Goal: Information Seeking & Learning: Learn about a topic

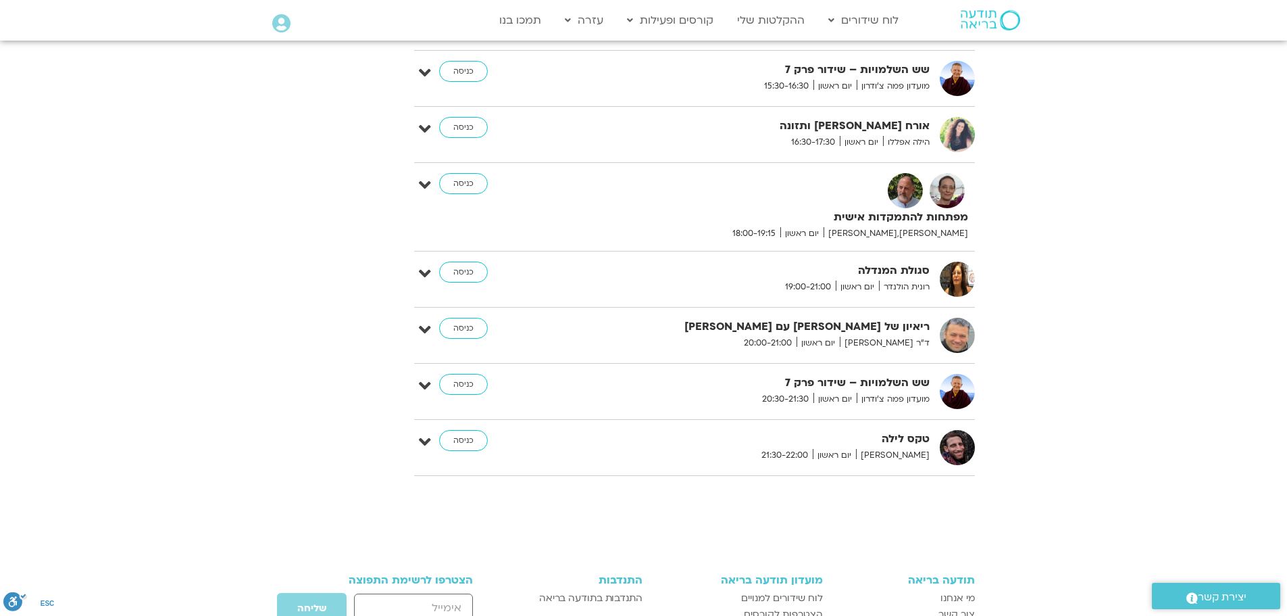
scroll to position [4318, 0]
click at [964, 317] on img at bounding box center [957, 334] width 35 height 35
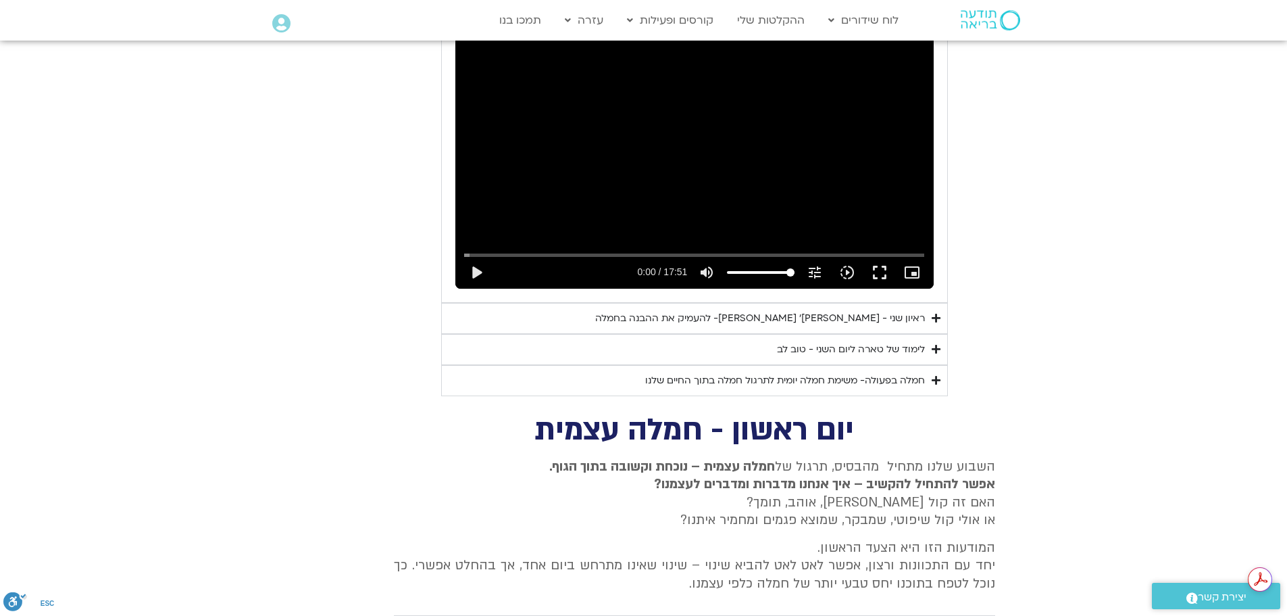
click at [935, 344] on icon "Accordion. Open links with Enter or Space, close with Escape, and navigate with…" at bounding box center [936, 349] width 9 height 10
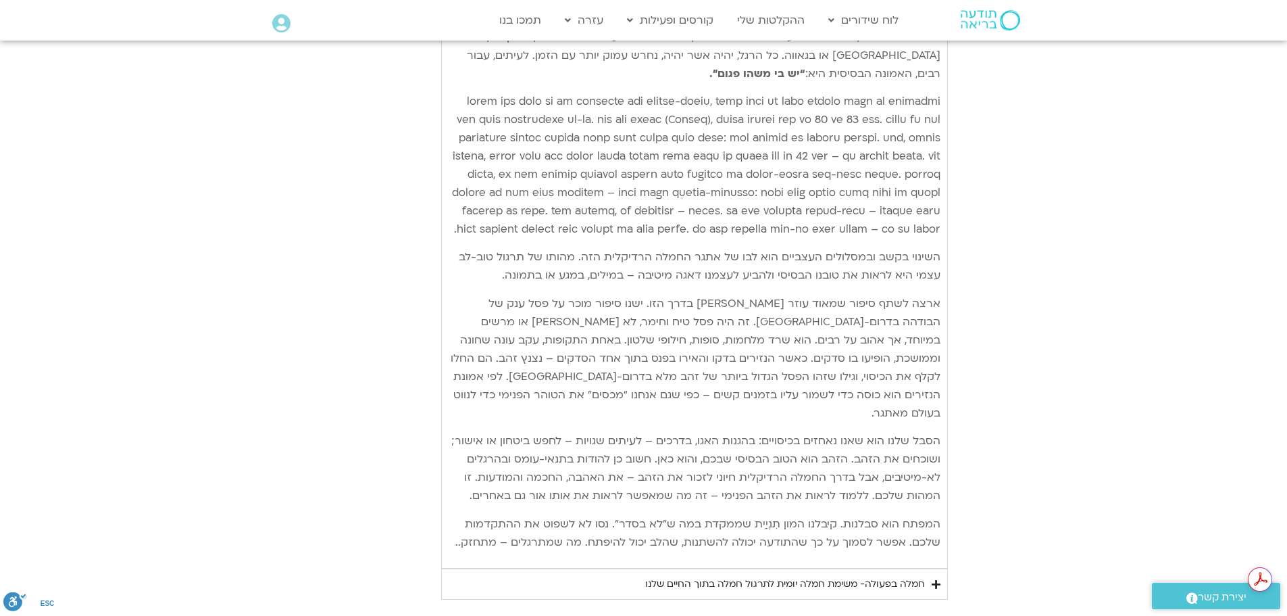
scroll to position [3102, 0]
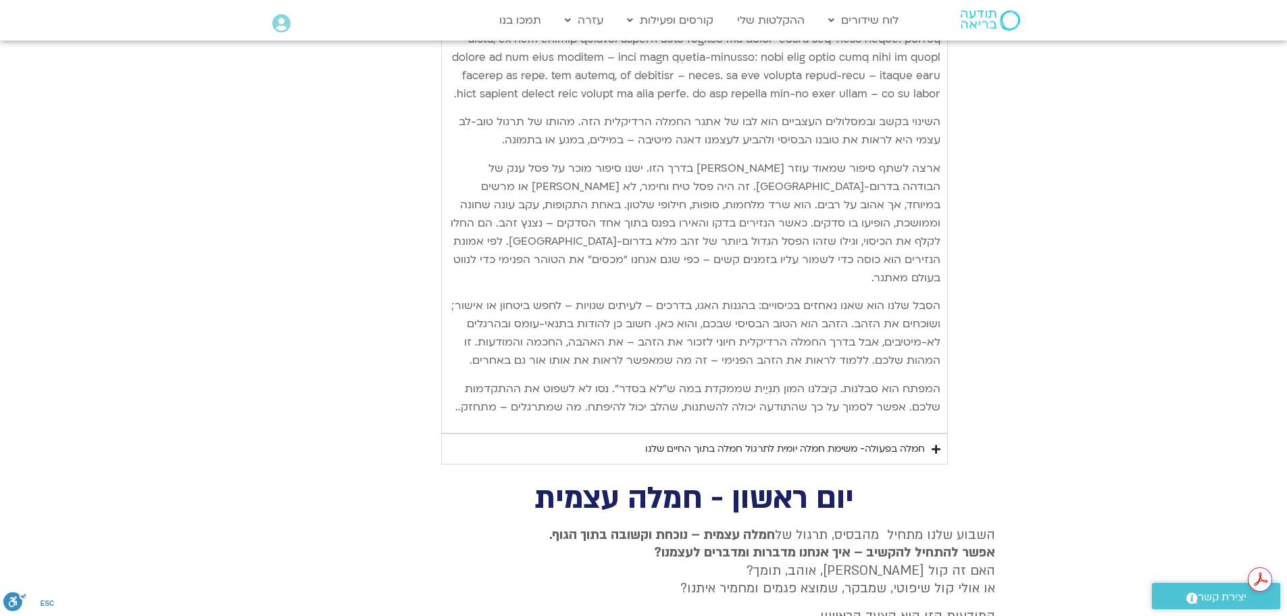
click at [939, 444] on icon "Accordion. Open links with Enter or Space, close with Escape, and navigate with…" at bounding box center [936, 449] width 9 height 10
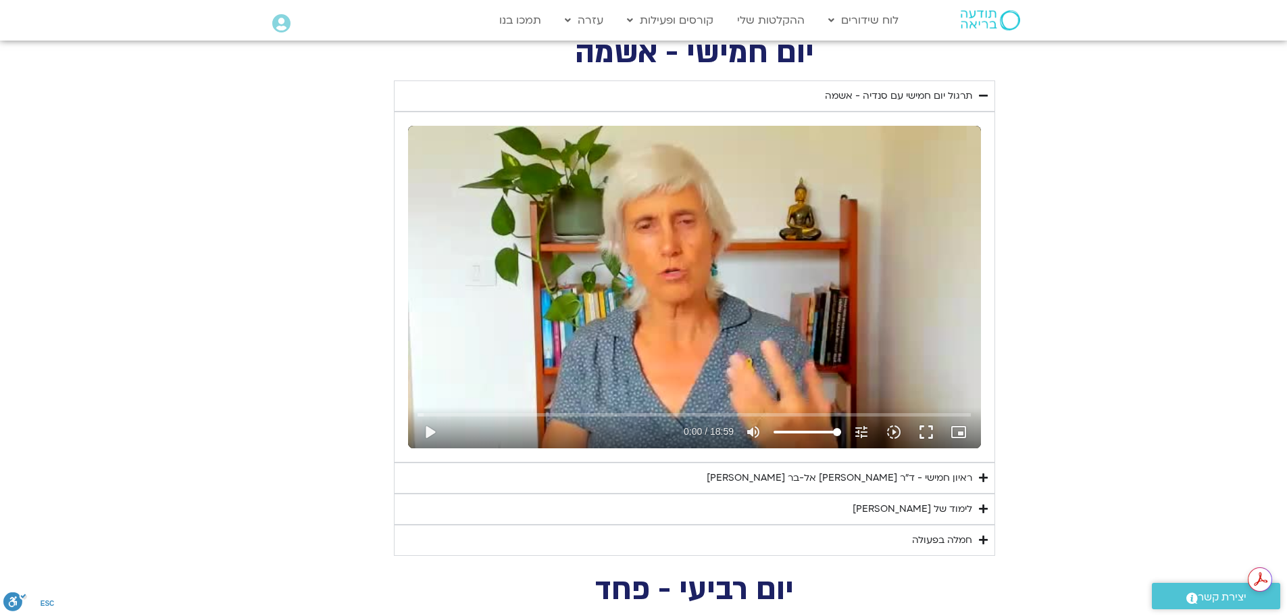
scroll to position [0, 0]
click at [981, 476] on icon "Accordion. Open links with Enter or Space, close with Escape, and navigate with…" at bounding box center [983, 477] width 9 height 10
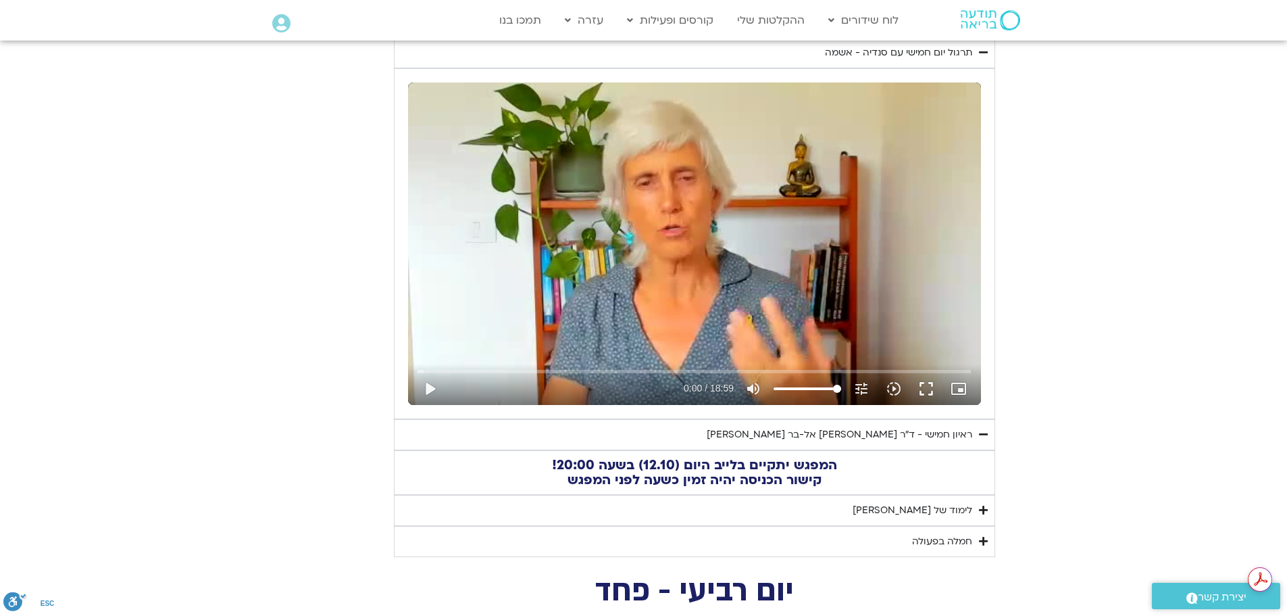
scroll to position [601, 0]
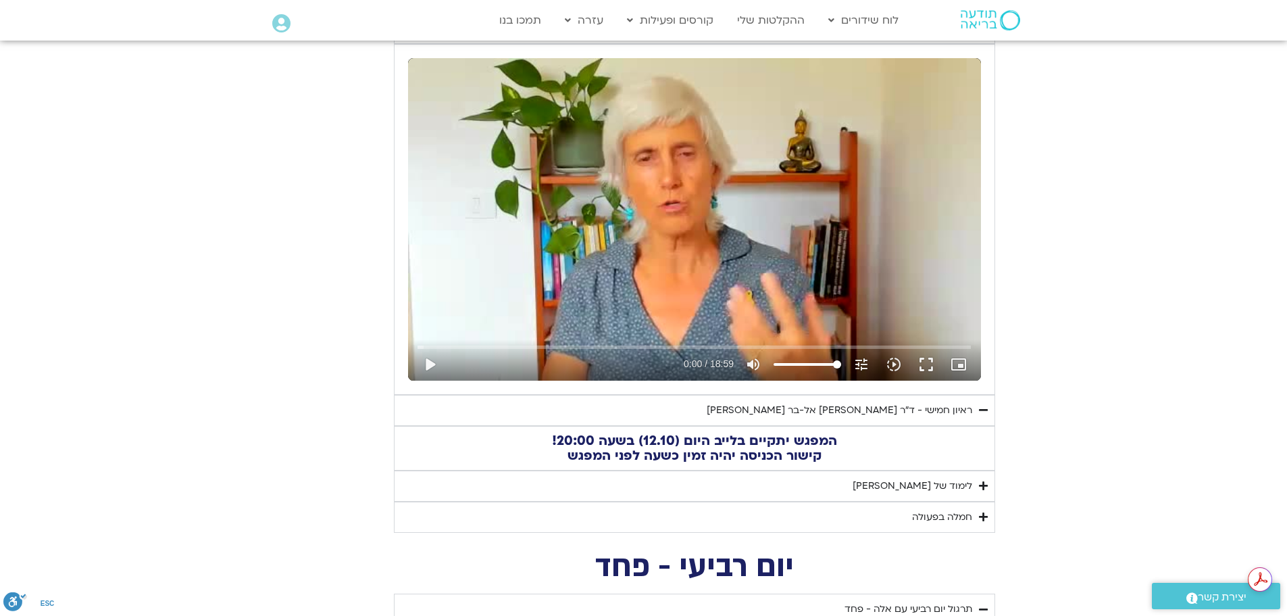
click at [983, 487] on icon "Accordion. Open links with Enter or Space, close with Escape, and navigate with…" at bounding box center [983, 486] width 9 height 10
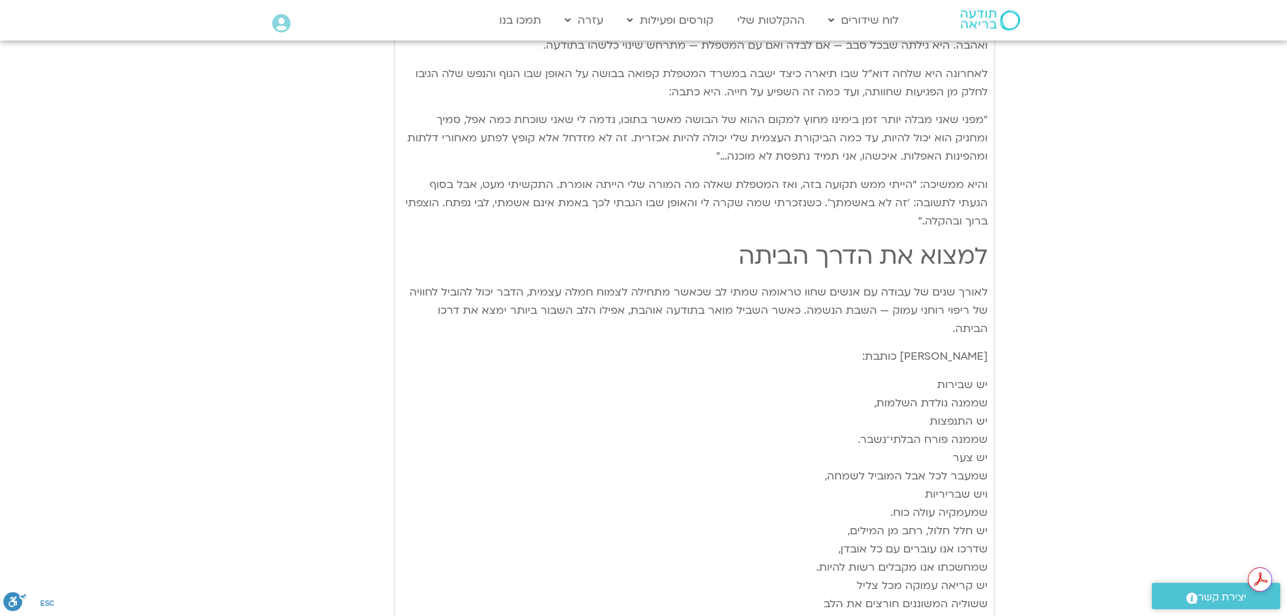
scroll to position [1886, 0]
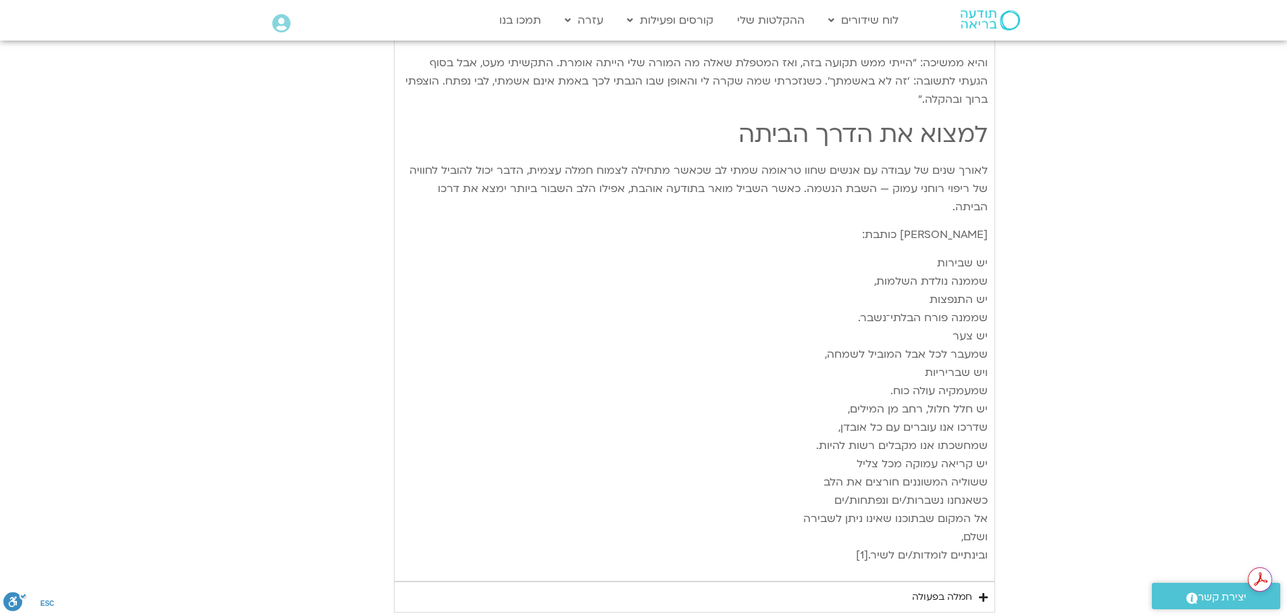
click at [985, 592] on icon "Accordion. Open links with Enter or Space, close with Escape, and navigate with…" at bounding box center [983, 597] width 9 height 10
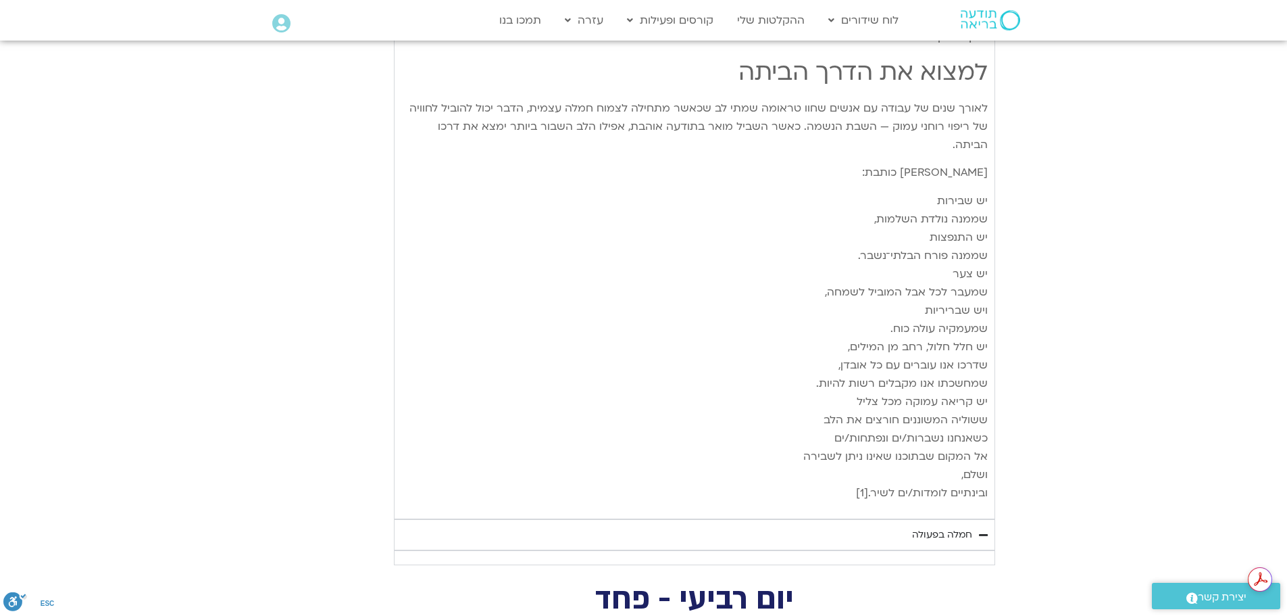
scroll to position [2088, 0]
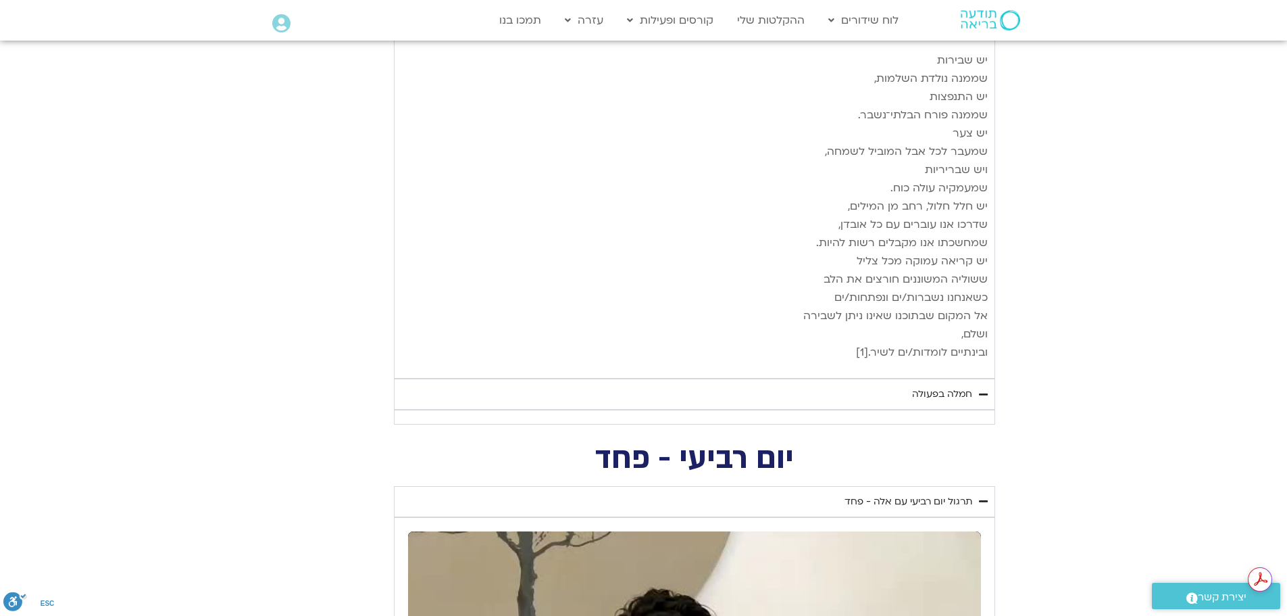
click at [941, 386] on div "חמלה בפעולה" at bounding box center [942, 394] width 60 height 16
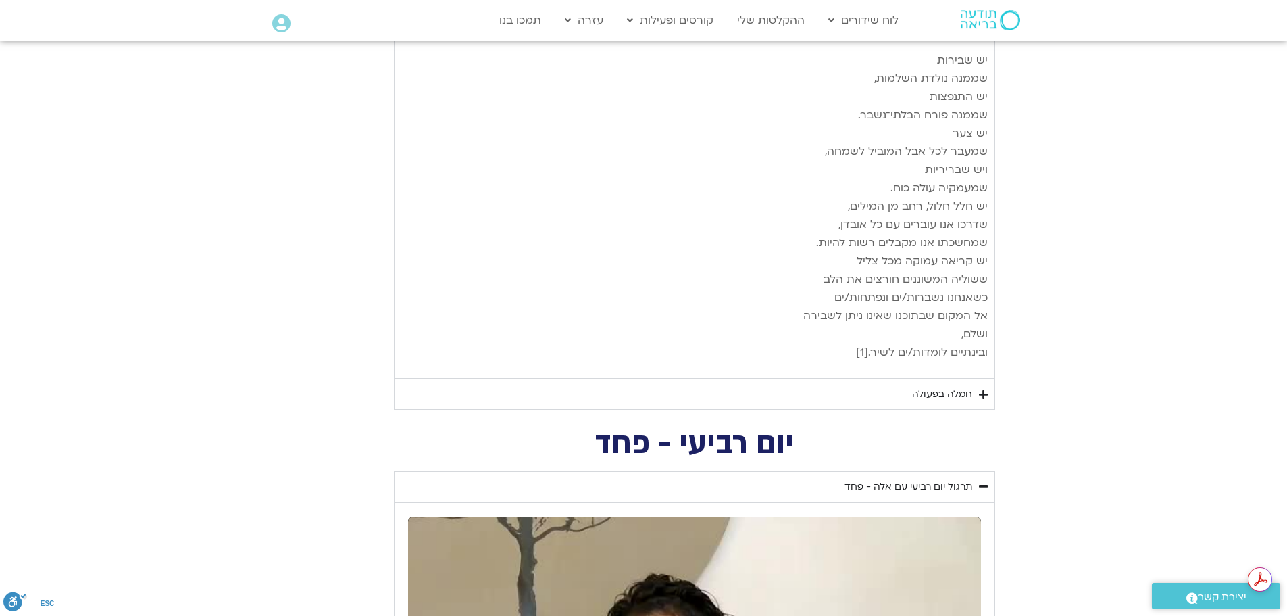
click at [981, 389] on icon "Accordion. Open links with Enter or Space, close with Escape, and navigate with…" at bounding box center [983, 394] width 9 height 10
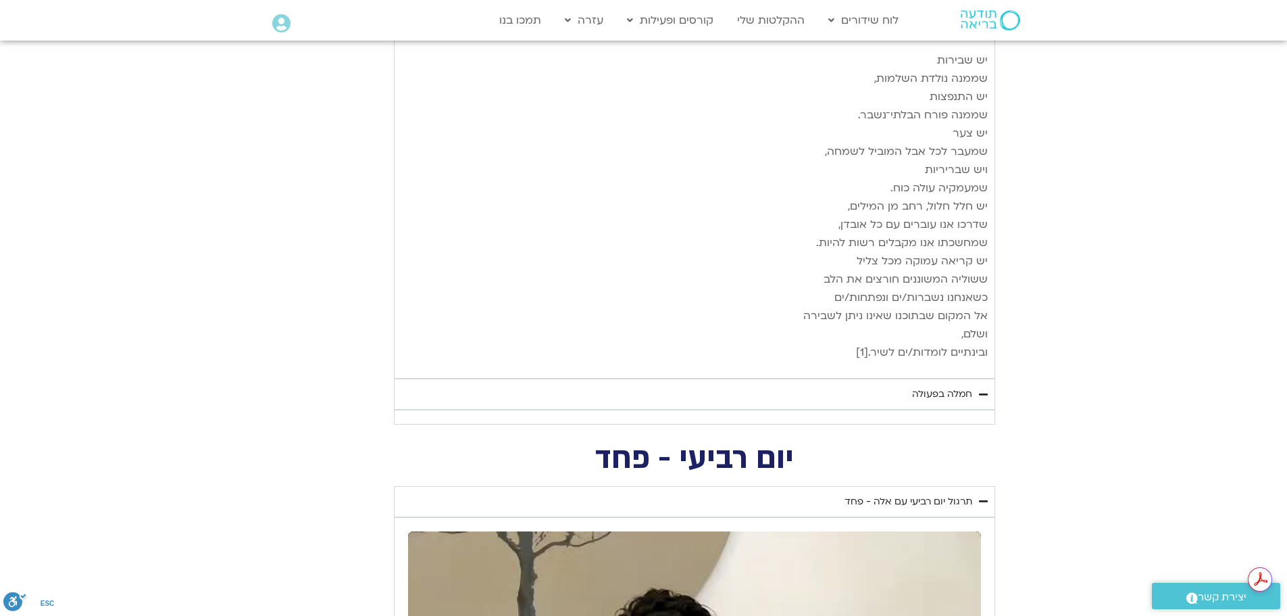
click at [948, 386] on div "חמלה בפעולה" at bounding box center [942, 394] width 60 height 16
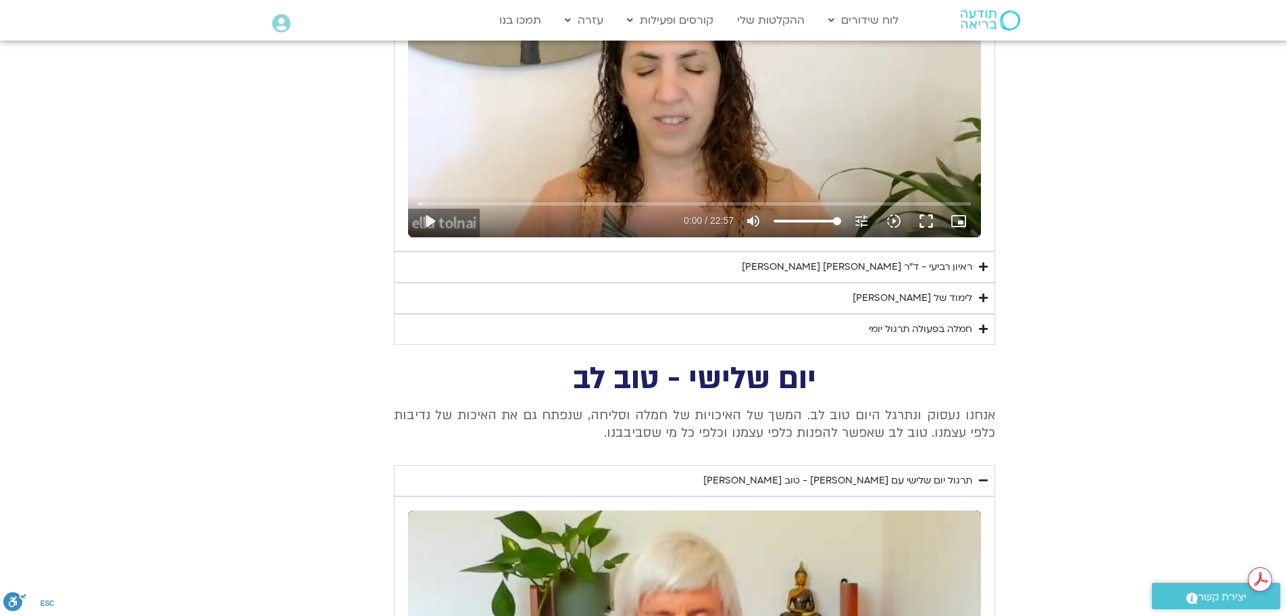
scroll to position [2696, 0]
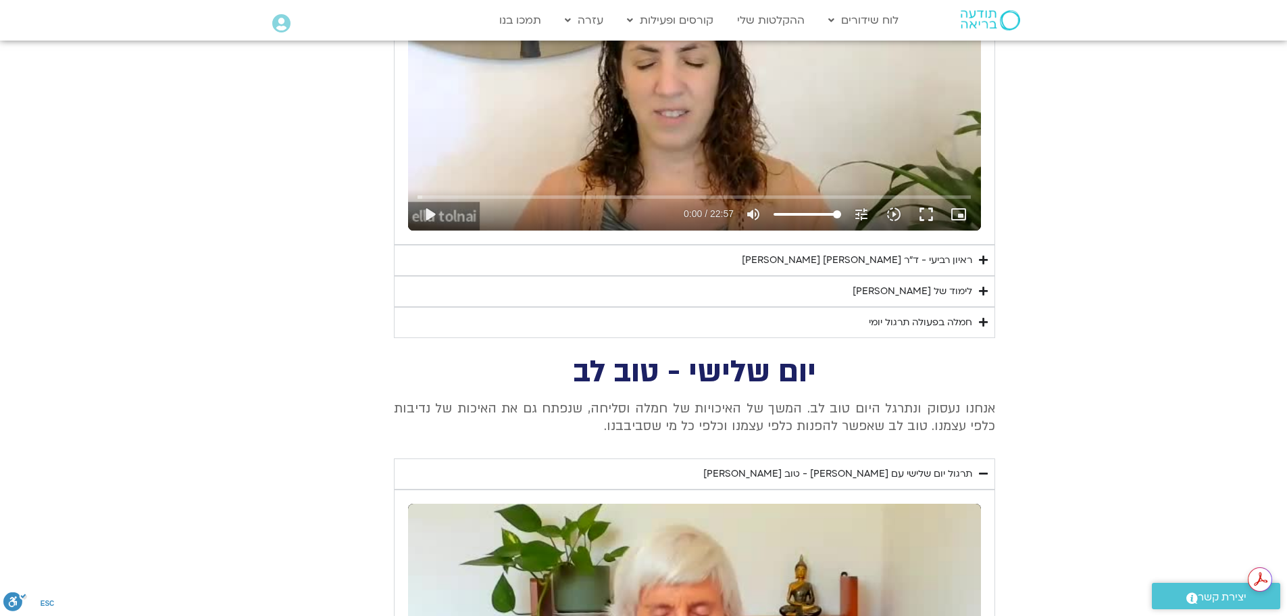
click at [984, 286] on icon "Accordion. Open links with Enter or Space, close with Escape, and navigate with…" at bounding box center [983, 291] width 9 height 10
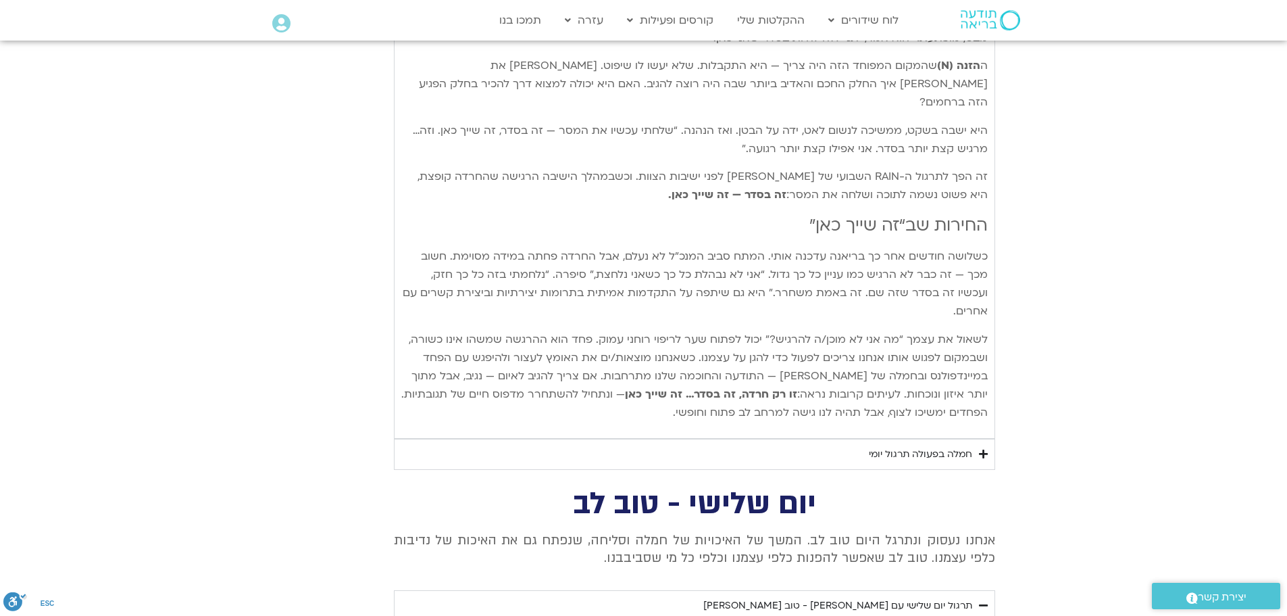
scroll to position [3710, 0]
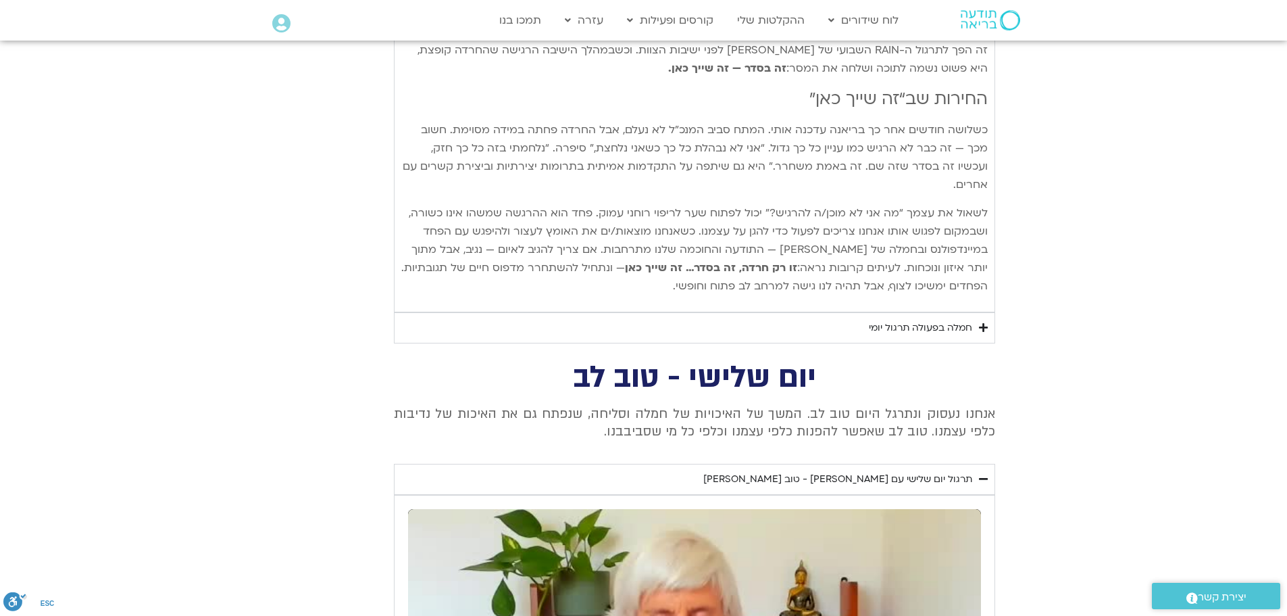
click at [981, 322] on icon "Accordion. Open links with Enter or Space, close with Escape, and navigate with…" at bounding box center [983, 327] width 9 height 10
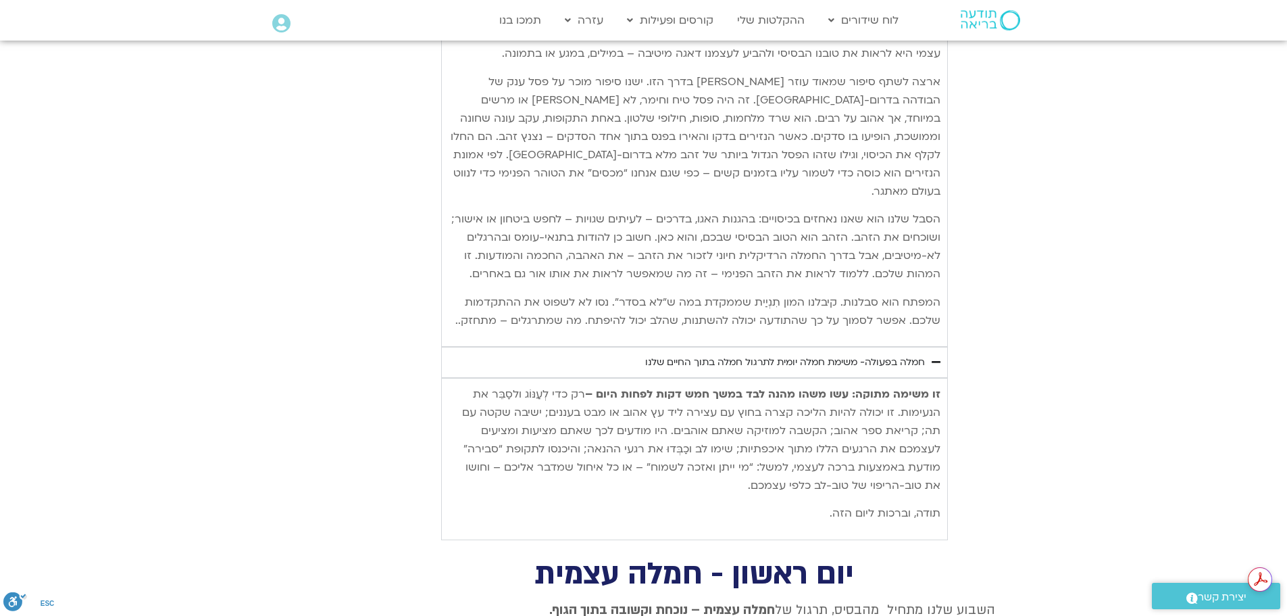
scroll to position [0, 0]
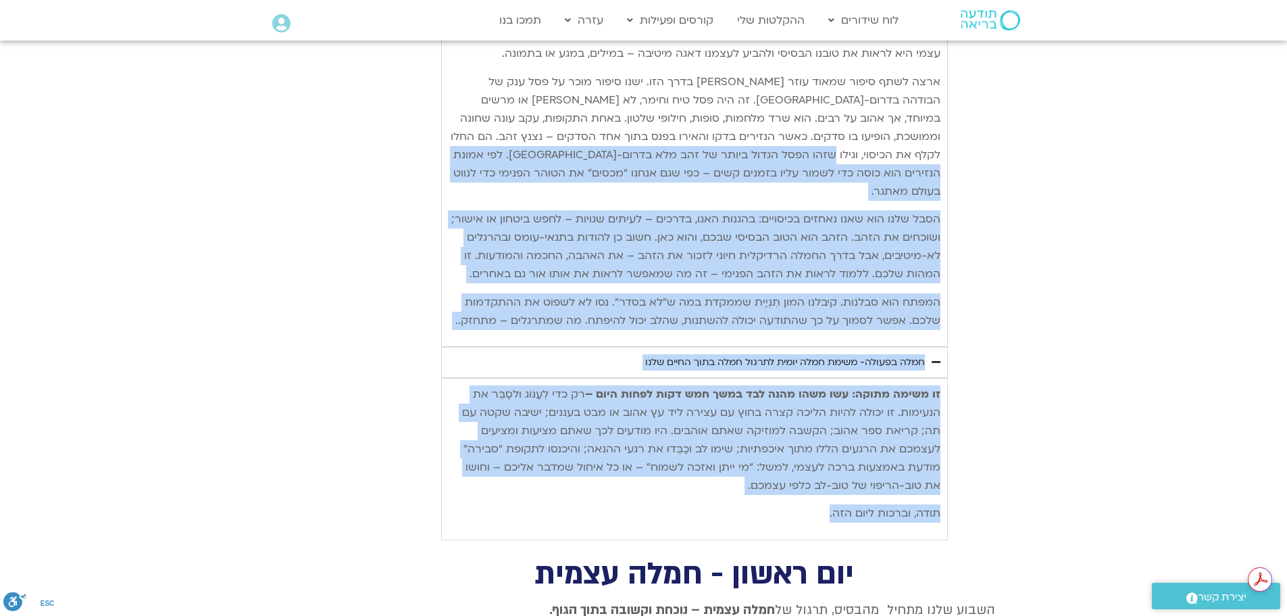
drag, startPoint x: 814, startPoint y: 395, endPoint x: 941, endPoint y: 49, distance: 368.4
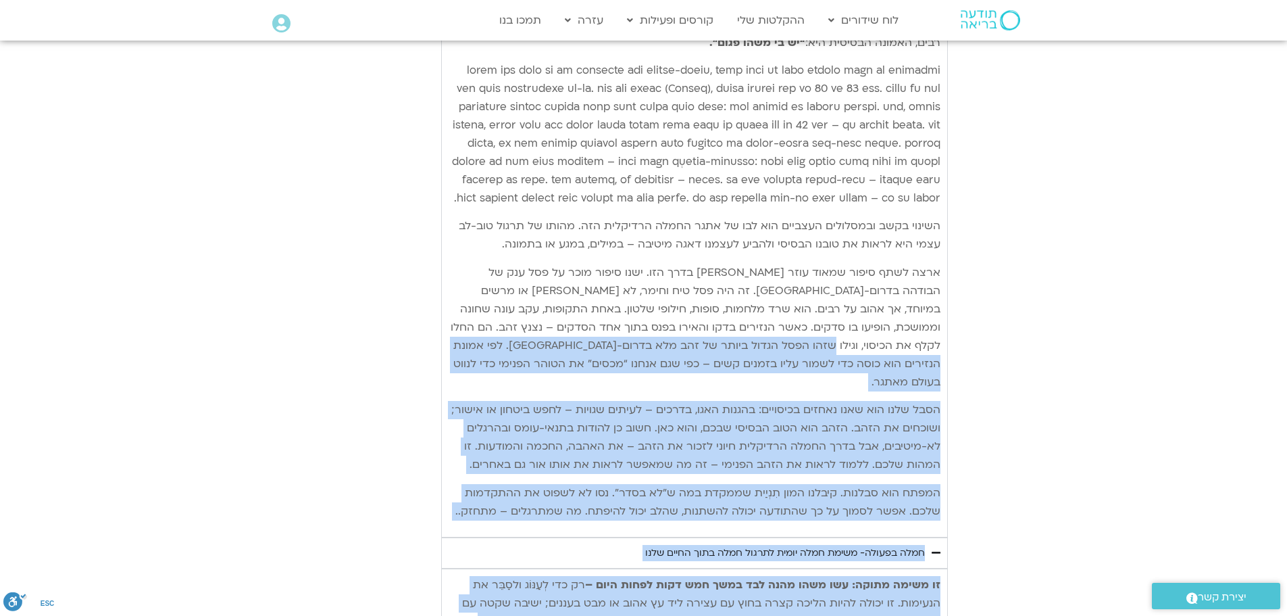
scroll to position [5602, 0]
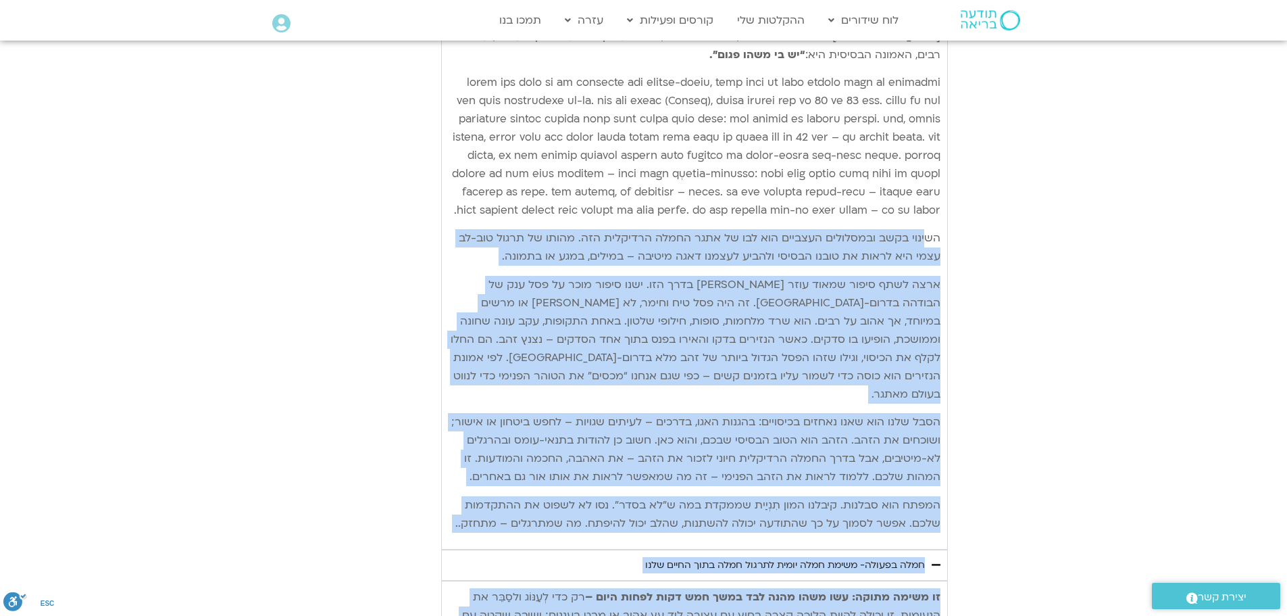
click at [926, 118] on div "היום השני של אתגר החמלה מוקדש לסליחה ולטוב-לב כלפי עצמנו – להתייחסות לחיים הפני…" at bounding box center [695, 206] width 492 height 652
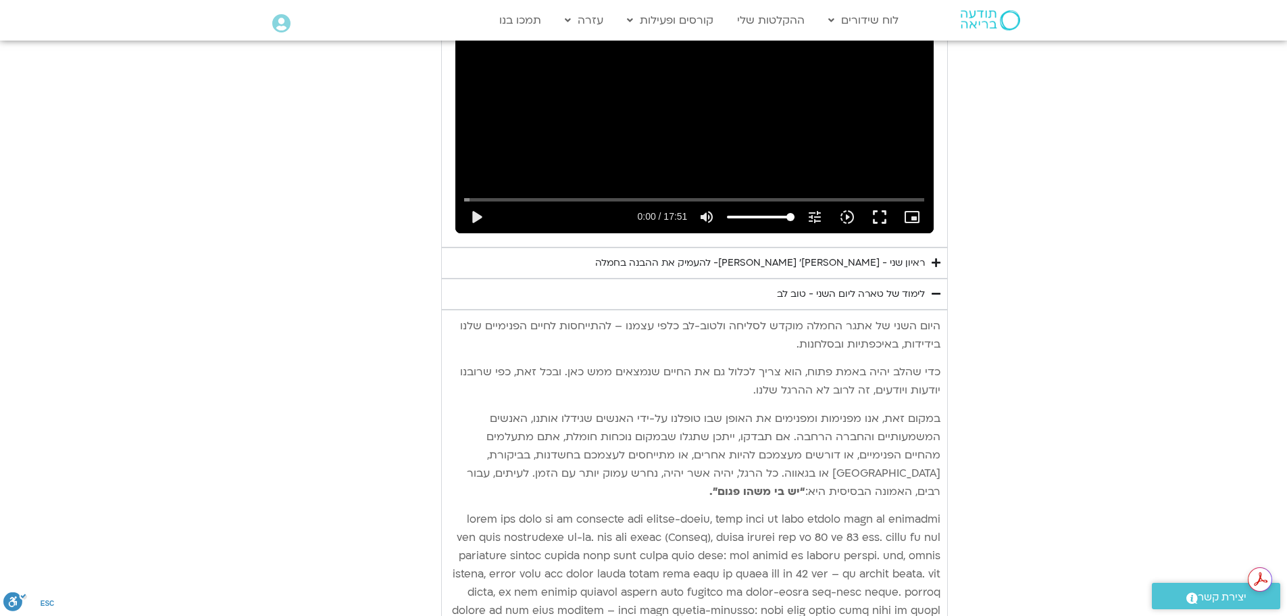
scroll to position [5011, 0]
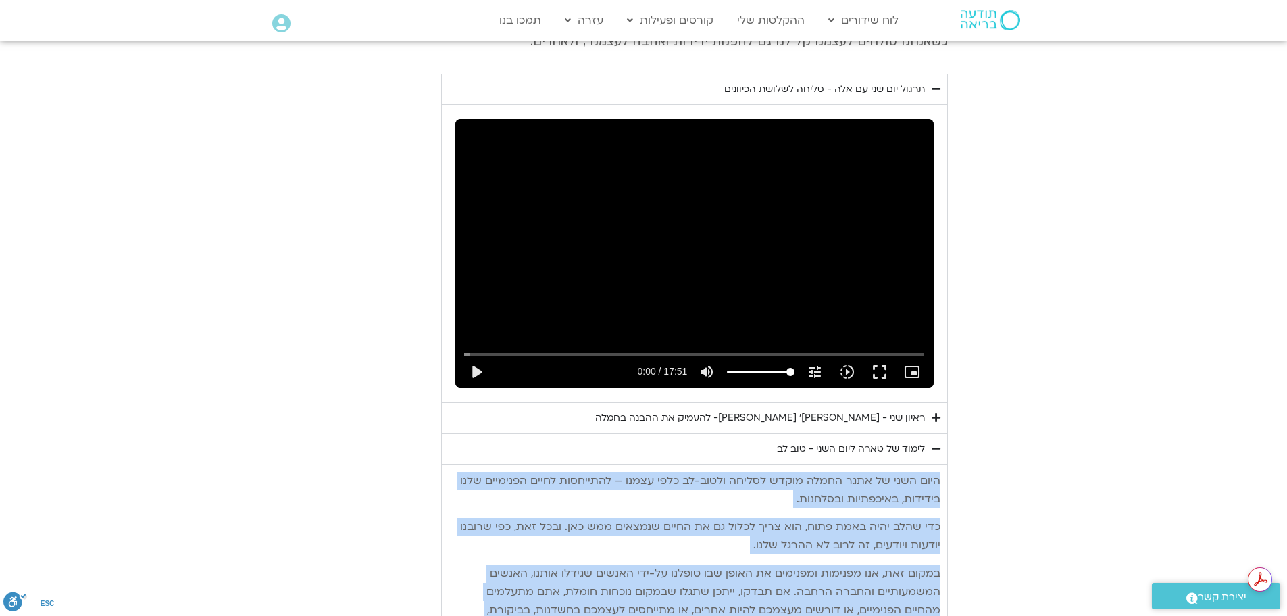
copy div "היום השני של אתגר החמלה מוקדש לסליחה ולטוב-לב כלפי עצמנו – להתייחסות לחיים הפני…"
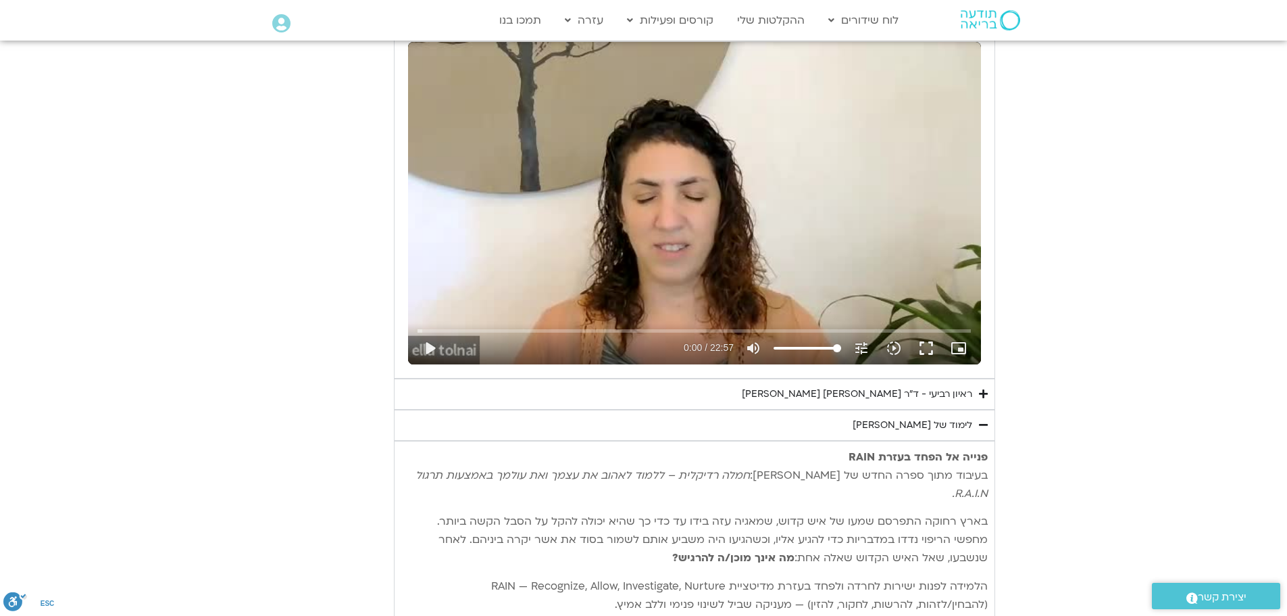
scroll to position [2868, 0]
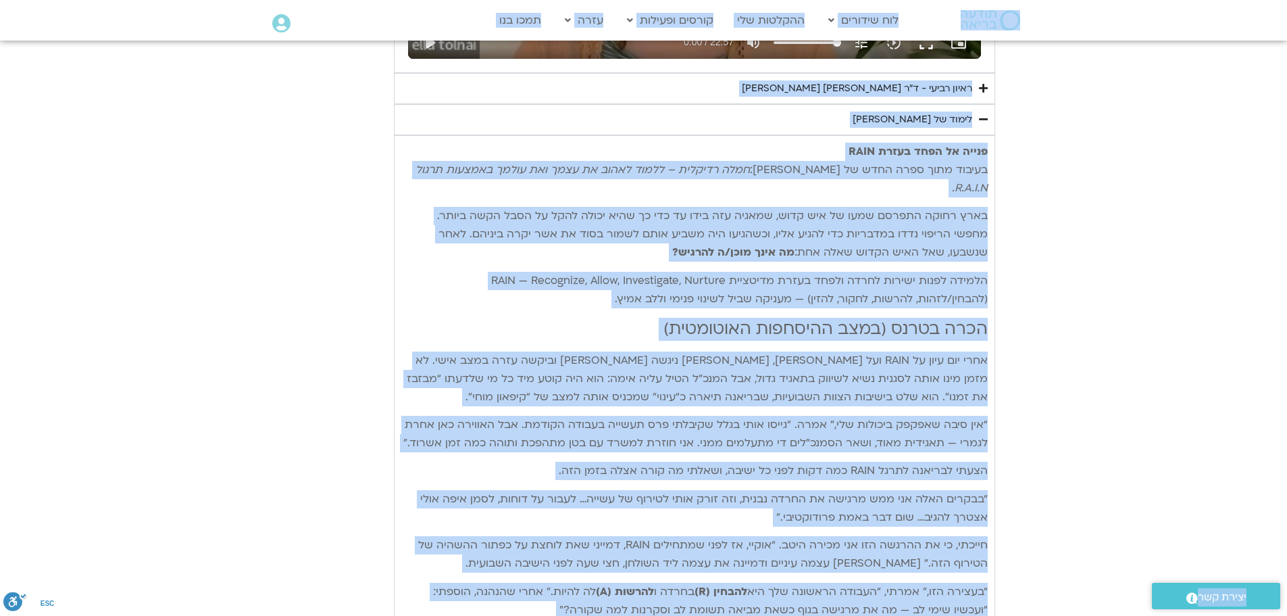
copy body "דלג לתוכן Main Menu לוח שידורים לוח שידורים יומי תכניה שבועית ההקלטות שלי קורסי…"
